Goal: Information Seeking & Learning: Compare options

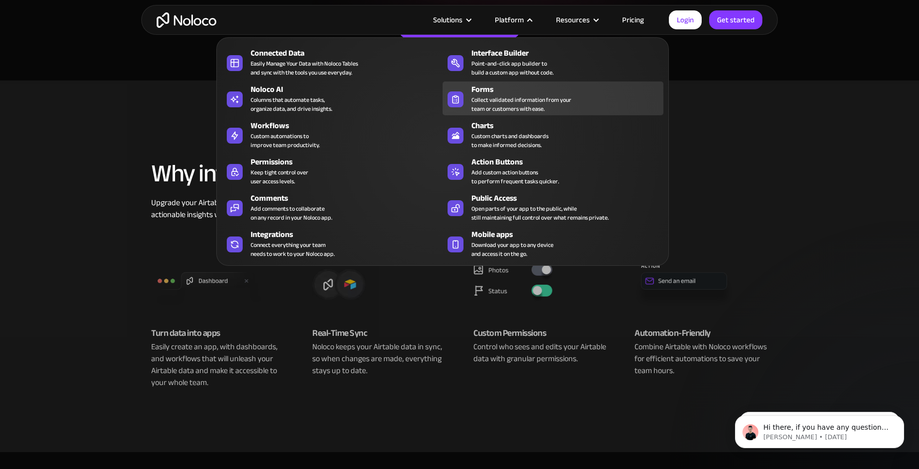
scroll to position [262, 0]
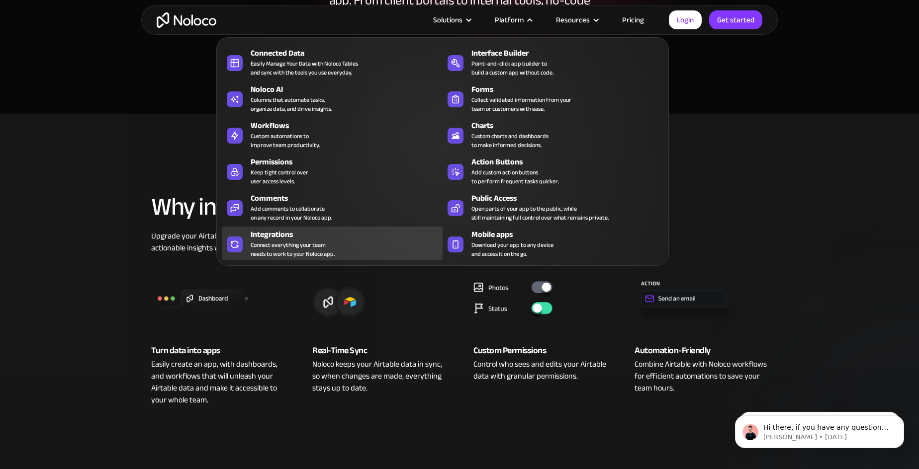
click at [281, 242] on div "Connect everything your team needs to work to your Noloco app." at bounding box center [293, 250] width 84 height 18
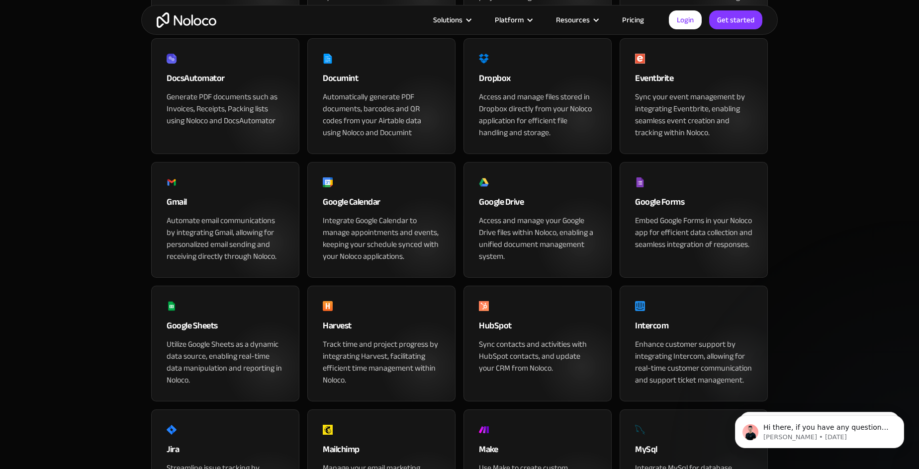
scroll to position [304, 0]
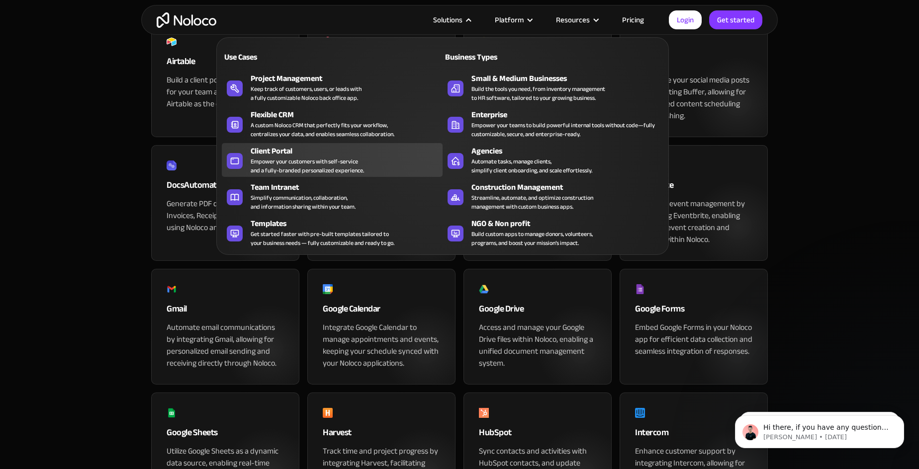
click at [292, 157] on div "Empower your customers with self-service and a fully-branded personalized exper…" at bounding box center [307, 166] width 113 height 18
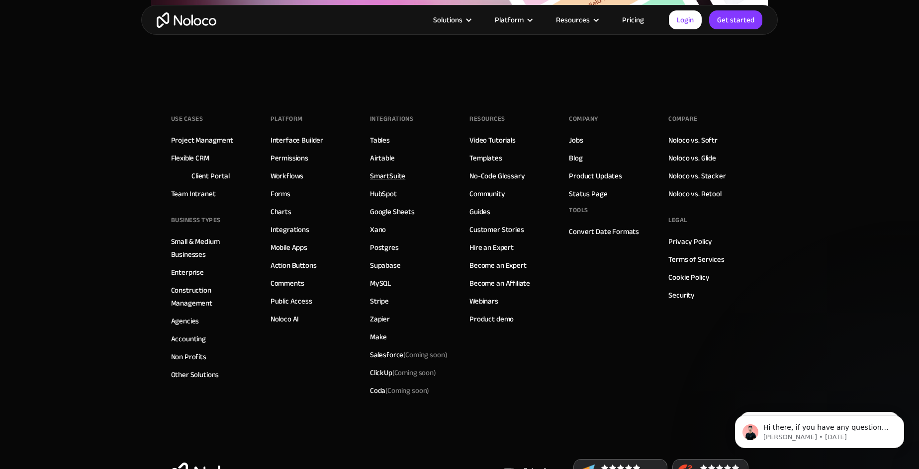
scroll to position [5472, 0]
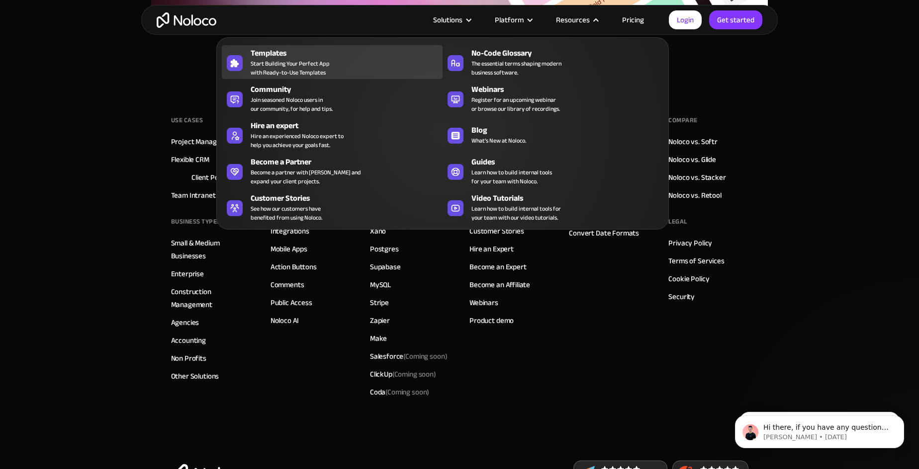
click at [300, 63] on span "Start Building Your Perfect App with Ready-to-Use Templates" at bounding box center [290, 68] width 79 height 18
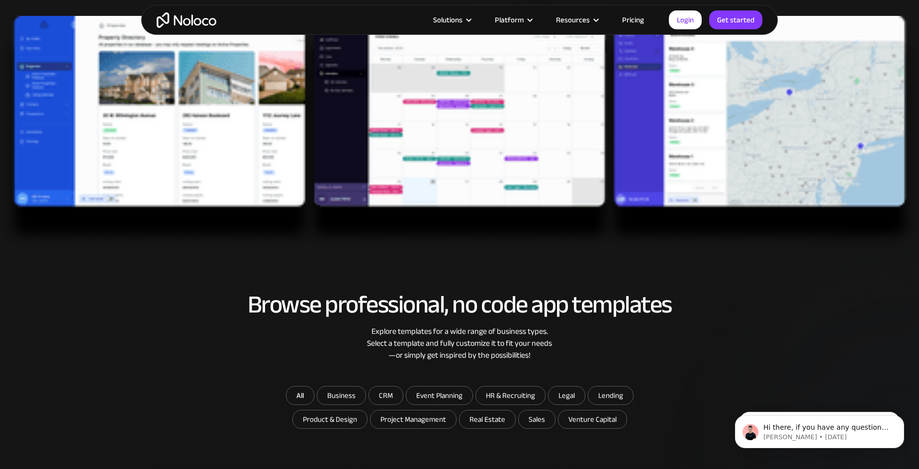
scroll to position [115, 0]
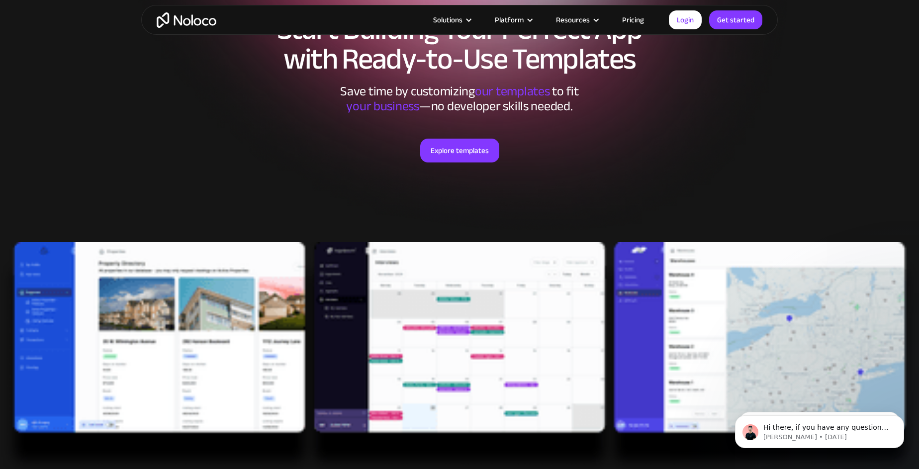
click at [482, 316] on img at bounding box center [459, 358] width 919 height 233
click at [452, 154] on link "Explore templates" at bounding box center [459, 151] width 79 height 24
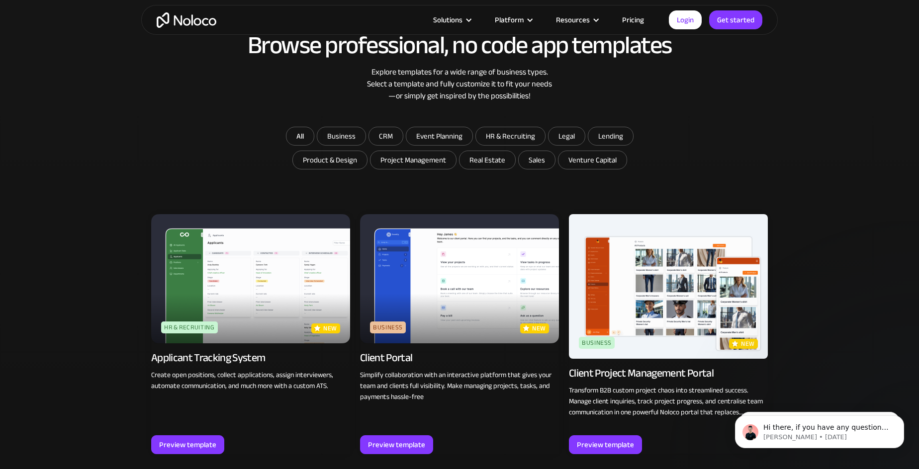
scroll to position [603, 0]
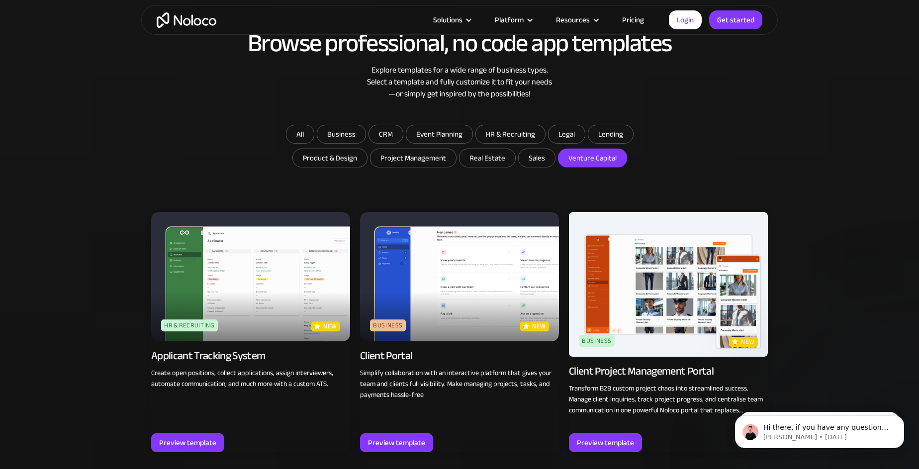
click at [590, 149] on label "Venture Capital" at bounding box center [592, 158] width 69 height 19
click at [614, 162] on input "Venture Capital" at bounding box center [592, 158] width 68 height 18
checkbox input "true"
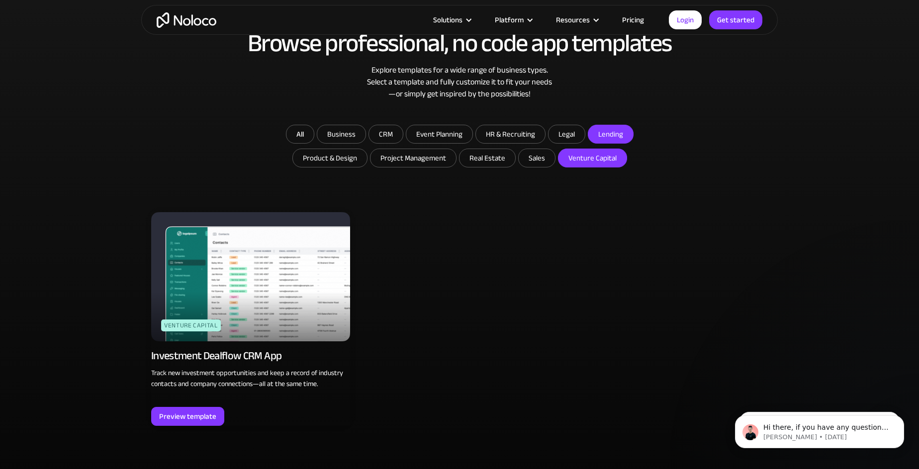
click at [605, 141] on input "Lending" at bounding box center [610, 134] width 45 height 18
checkbox input "true"
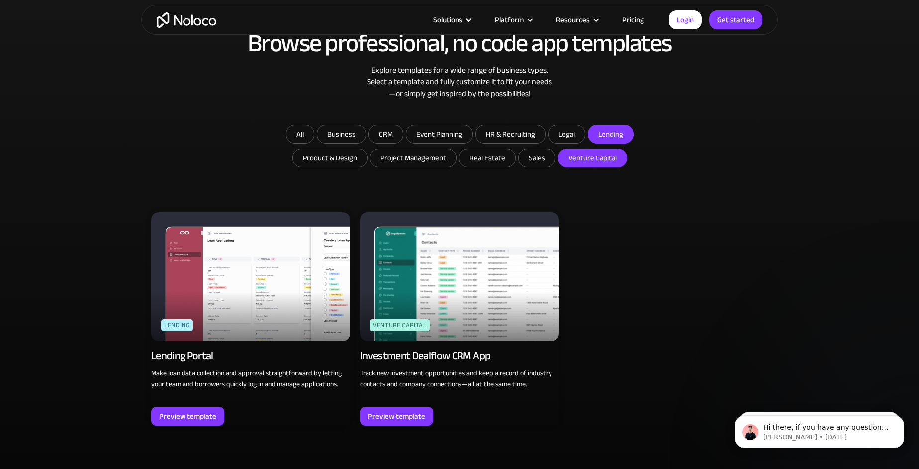
click at [600, 158] on input "Venture Capital" at bounding box center [592, 158] width 68 height 18
checkbox input "false"
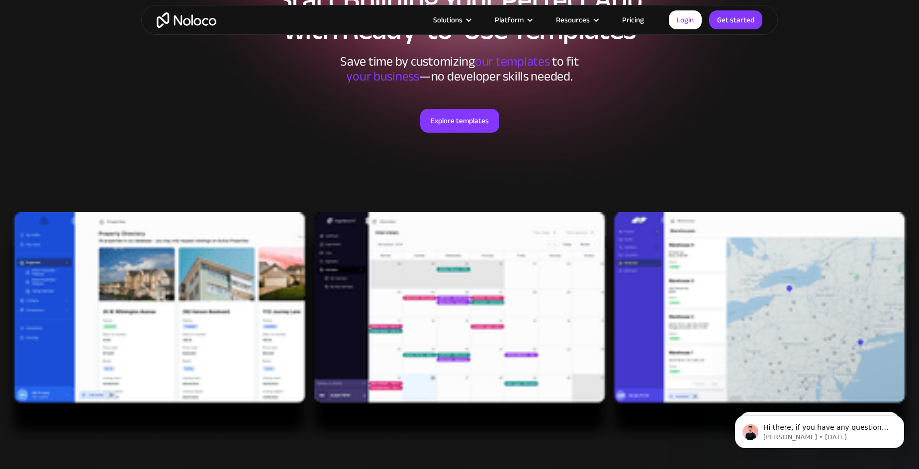
scroll to position [111, 0]
